Goal: Transaction & Acquisition: Subscribe to service/newsletter

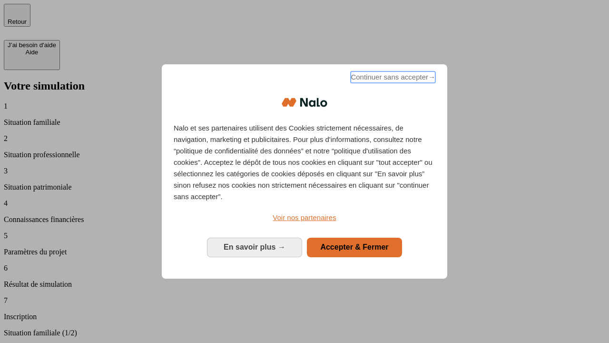
click at [392, 79] on span "Continuer sans accepter →" at bounding box center [393, 76] width 85 height 11
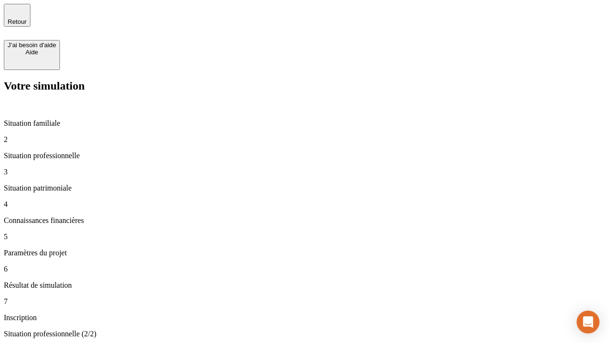
type input "30 000"
type input "40 000"
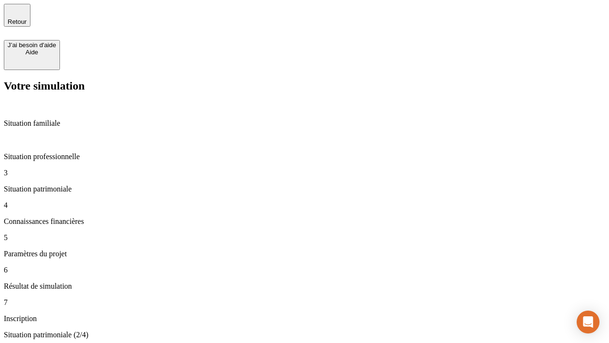
type input "1 100"
type input "20"
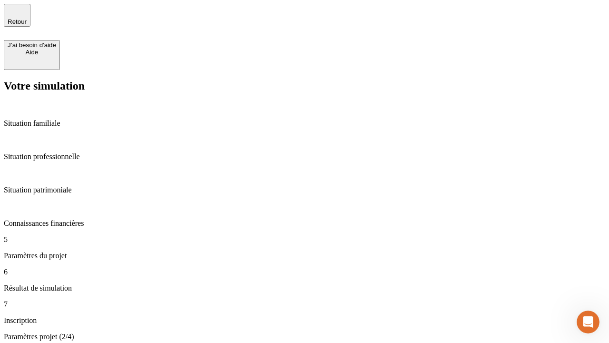
type input "40"
type input "62"
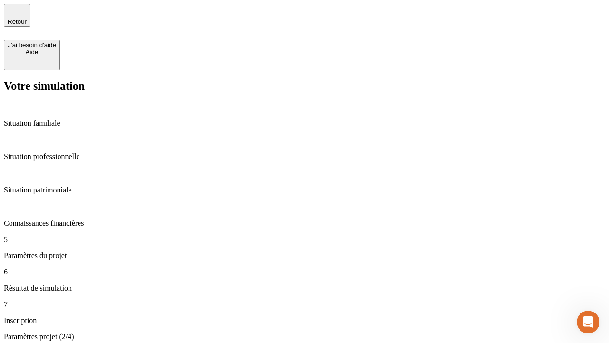
type input "50 000"
type input "640"
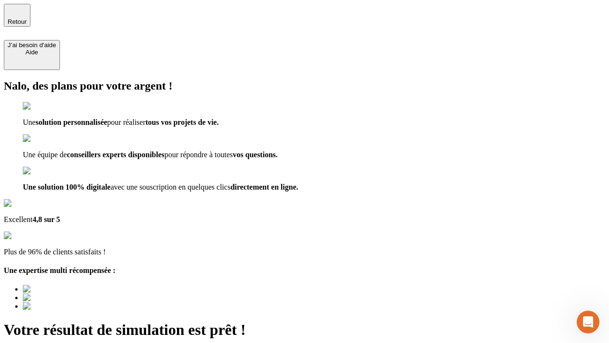
type input "[EMAIL_ADDRESS][DOMAIN_NAME]"
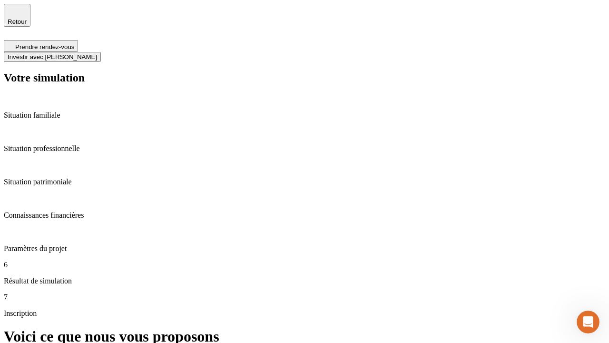
click at [97, 53] on span "Investir avec [PERSON_NAME]" at bounding box center [52, 56] width 89 height 7
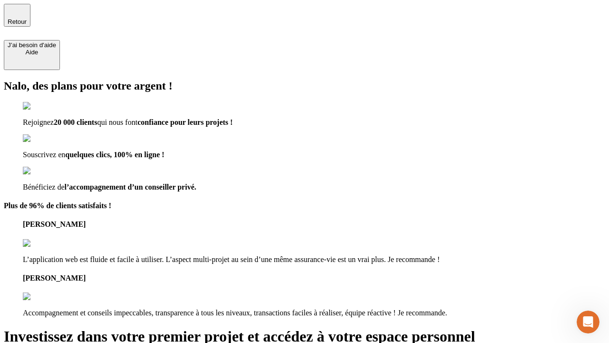
type input "[EMAIL_ADDRESS][DOMAIN_NAME]"
